Goal: Task Accomplishment & Management: Use online tool/utility

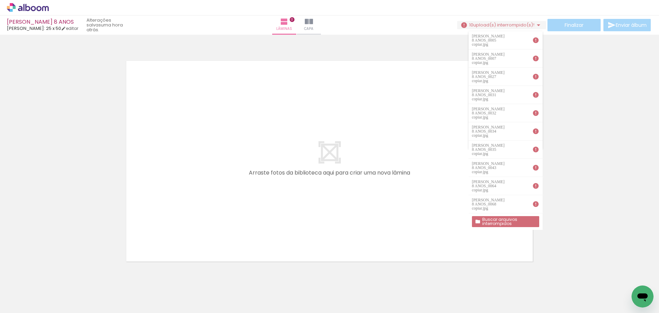
click at [587, 91] on div at bounding box center [329, 152] width 659 height 230
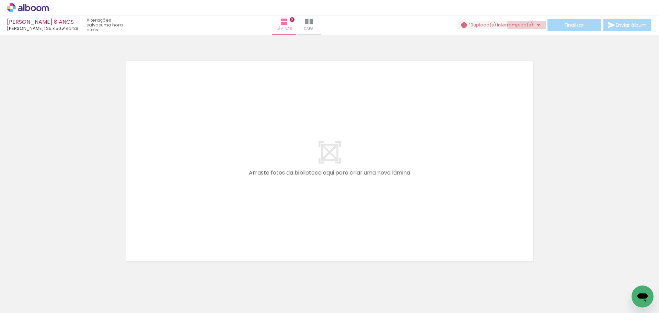
click at [536, 25] on iron-icon at bounding box center [539, 25] width 8 height 8
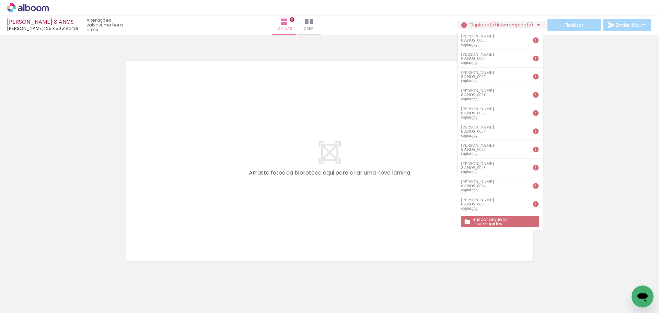
click at [0, 0] on slot "Buscar arquivos interrompidos" at bounding box center [0, 0] width 0 height 0
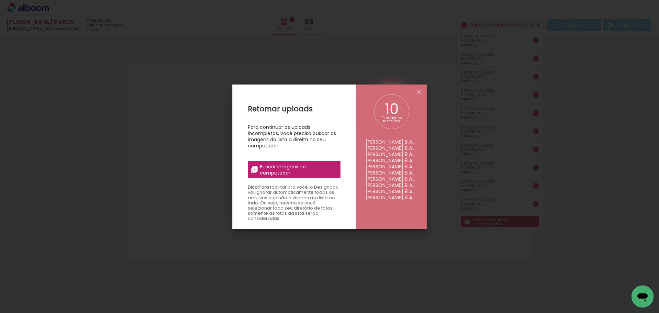
click at [289, 169] on span "Buscar imagens no computador" at bounding box center [298, 169] width 77 height 12
click at [0, 0] on input "file" at bounding box center [0, 0] width 0 height 0
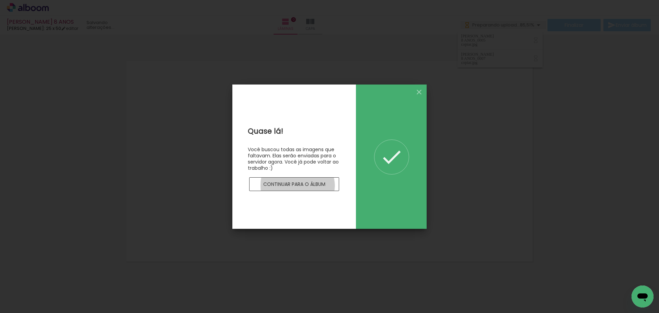
click at [0, 0] on slot "Continuar para o álbum" at bounding box center [0, 0] width 0 height 0
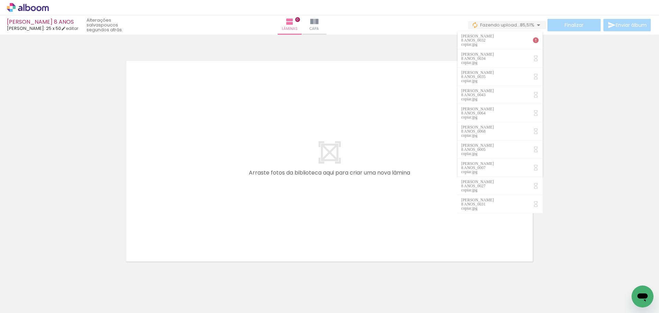
click at [532, 37] on iron-icon at bounding box center [535, 40] width 7 height 7
click at [532, 38] on iron-icon at bounding box center [535, 40] width 7 height 7
click at [495, 37] on div "[PERSON_NAME] 8 ANOS_0034 copiar.jpg" at bounding box center [478, 40] width 34 height 12
click at [532, 37] on iron-icon at bounding box center [535, 40] width 7 height 7
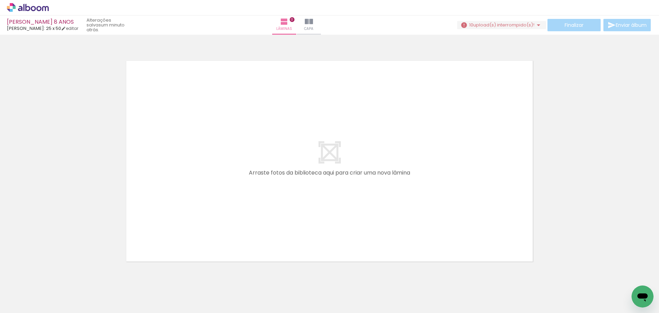
click at [523, 25] on span "upload(s) interrompido(s)!" at bounding box center [503, 25] width 61 height 7
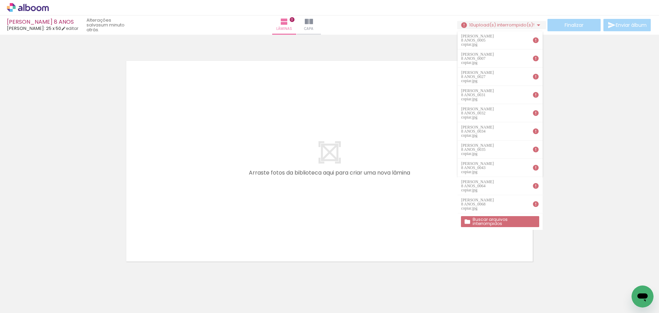
click at [0, 0] on slot "Buscar arquivos interrompidos" at bounding box center [0, 0] width 0 height 0
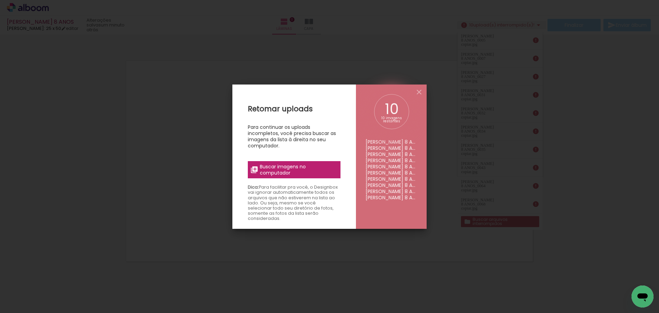
click at [286, 169] on span "Buscar imagens no computador" at bounding box center [298, 169] width 77 height 12
click at [0, 0] on input "file" at bounding box center [0, 0] width 0 height 0
click at [389, 58] on iron-overlay-backdrop at bounding box center [329, 156] width 659 height 313
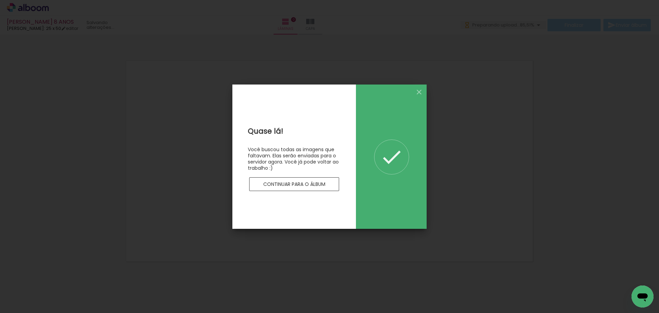
click at [0, 0] on slot "Continuar para o álbum" at bounding box center [0, 0] width 0 height 0
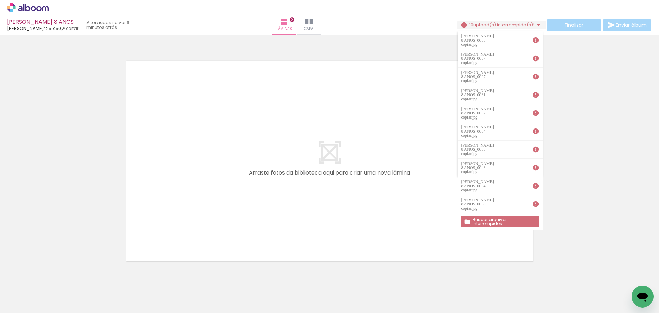
click at [0, 0] on slot "Buscar arquivos interrompidos" at bounding box center [0, 0] width 0 height 0
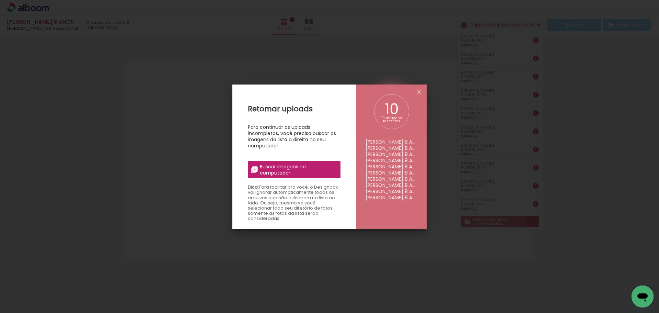
click at [493, 167] on iron-overlay-backdrop at bounding box center [329, 156] width 659 height 313
click at [307, 167] on span "Buscar imagens no computador" at bounding box center [298, 169] width 77 height 12
click at [0, 0] on input "file" at bounding box center [0, 0] width 0 height 0
click at [389, 59] on iron-overlay-backdrop at bounding box center [329, 156] width 659 height 313
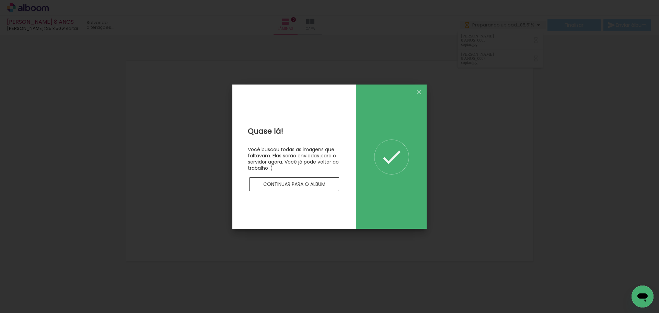
click at [0, 0] on slot "Continuar para o álbum" at bounding box center [0, 0] width 0 height 0
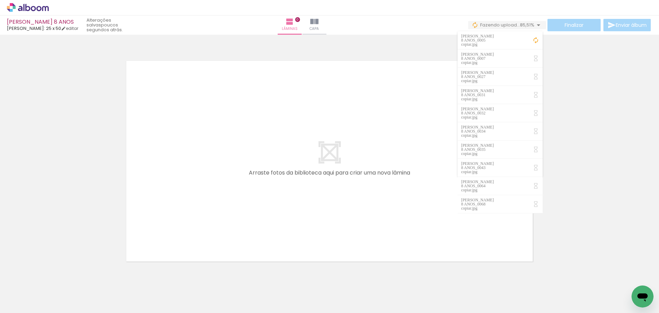
click at [538, 25] on iron-icon at bounding box center [539, 25] width 8 height 8
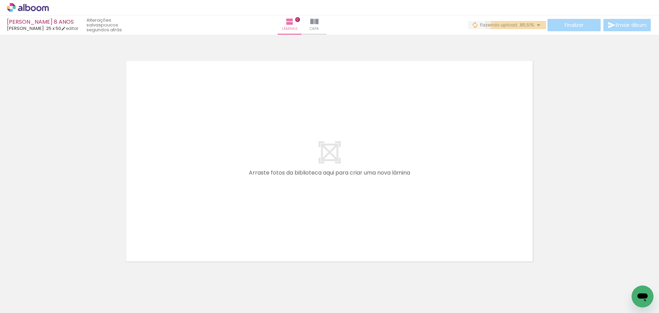
click at [538, 25] on iron-icon at bounding box center [539, 25] width 8 height 8
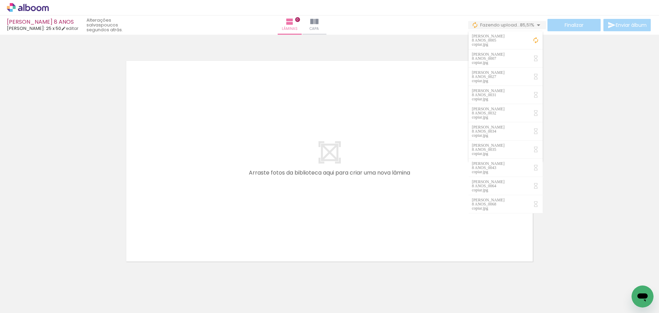
click at [538, 25] on iron-icon at bounding box center [539, 25] width 8 height 8
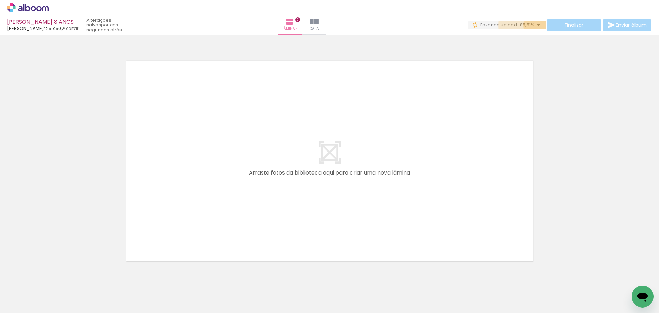
click at [538, 25] on iron-icon at bounding box center [539, 25] width 8 height 8
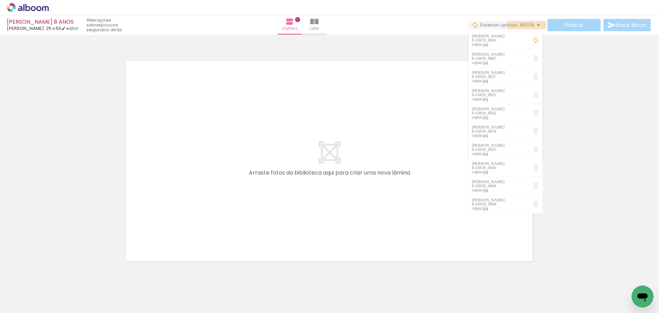
click at [538, 25] on iron-icon at bounding box center [539, 25] width 8 height 8
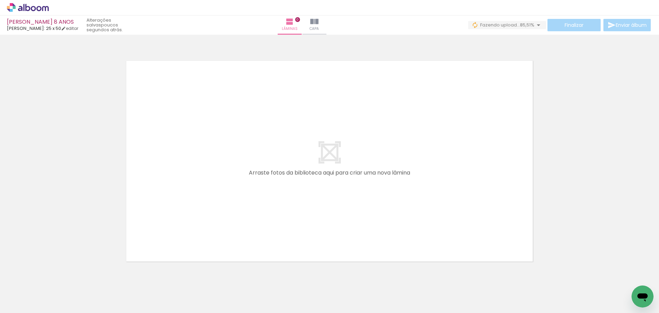
click at [538, 25] on iron-icon at bounding box center [539, 25] width 8 height 8
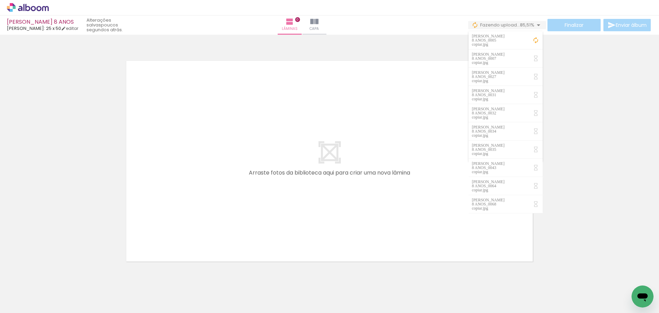
click at [496, 39] on div "[PERSON_NAME] 8 ANOS_0005 copiar.jpg" at bounding box center [489, 40] width 34 height 12
click at [499, 52] on div "[PERSON_NAME] 8 ANOS_0007 copiar.jpg" at bounding box center [489, 58] width 34 height 12
